Goal: Navigation & Orientation: Find specific page/section

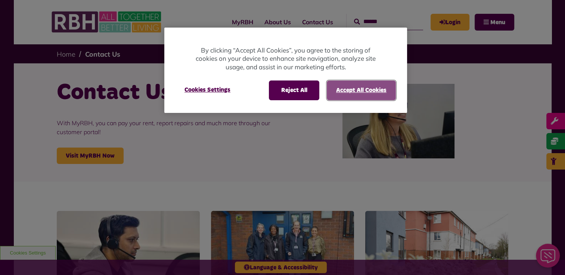
click at [345, 93] on button "Accept All Cookies" at bounding box center [361, 90] width 69 height 19
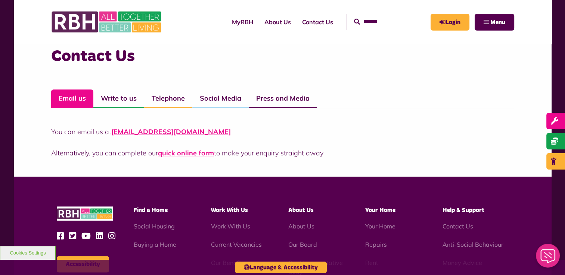
scroll to position [531, 0]
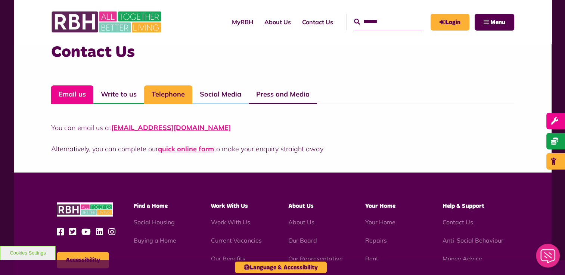
click at [168, 93] on link "Telephone" at bounding box center [168, 94] width 48 height 19
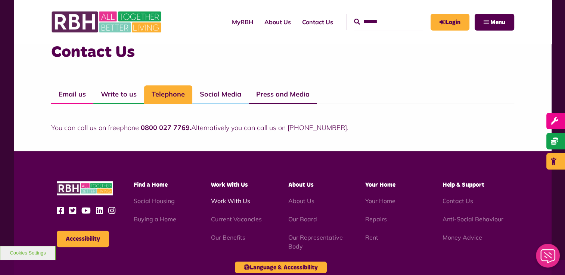
click at [216, 200] on link "Work With Us" at bounding box center [230, 200] width 39 height 7
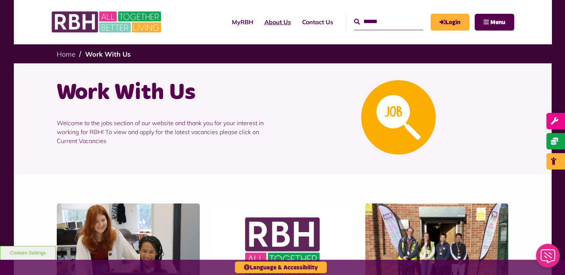
click at [261, 20] on link "About Us" at bounding box center [278, 22] width 38 height 20
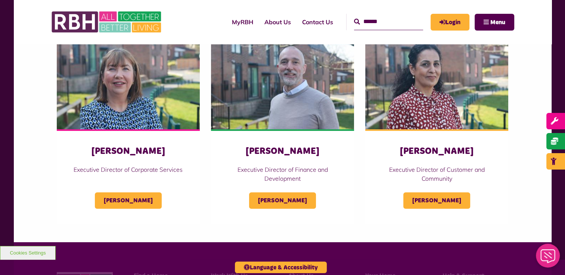
scroll to position [339, 0]
